Goal: Find specific page/section: Find specific page/section

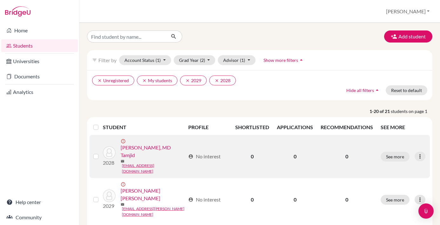
click at [145, 148] on link "[PERSON_NAME], MD Tamjid" at bounding box center [153, 151] width 65 height 15
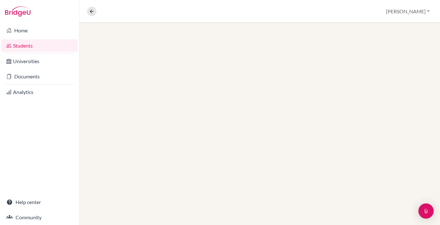
click at [147, 144] on div at bounding box center [259, 124] width 361 height 202
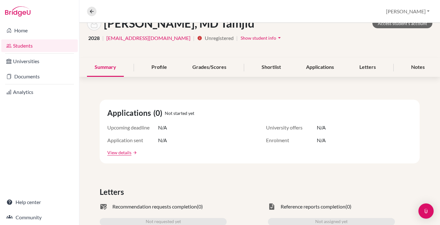
scroll to position [43, 0]
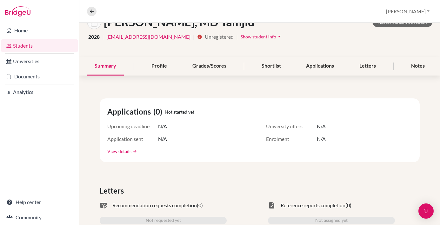
click at [236, 40] on span "Unregistered" at bounding box center [237, 37] width 2 height 8
click at [236, 36] on span "Unregistered" at bounding box center [237, 37] width 2 height 8
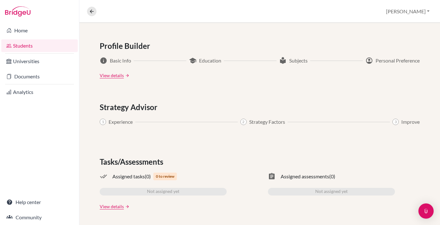
scroll to position [0, 0]
click at [110, 77] on link "View details" at bounding box center [112, 75] width 24 height 7
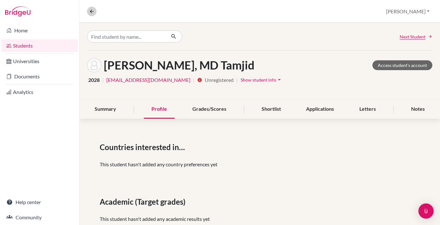
click at [95, 9] on button at bounding box center [92, 12] width 10 height 10
